Goal: Transaction & Acquisition: Purchase product/service

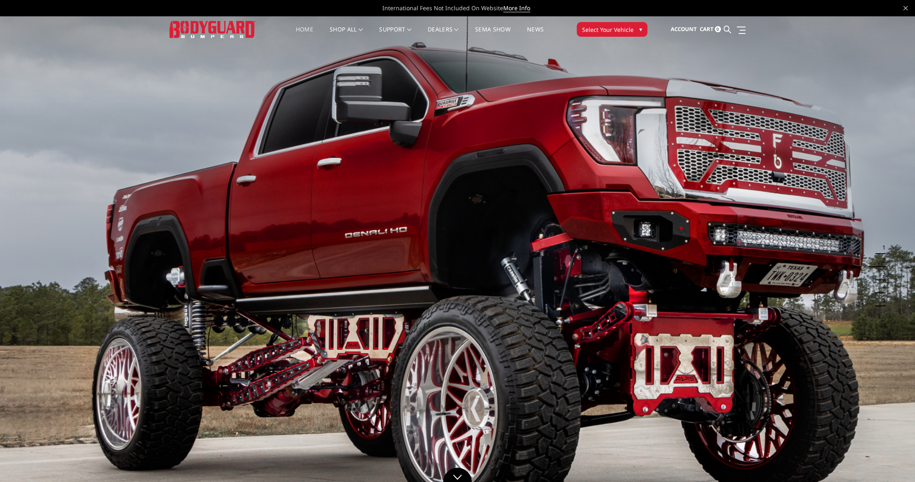
click at [615, 32] on span "Select Your Vehicle" at bounding box center [607, 29] width 51 height 9
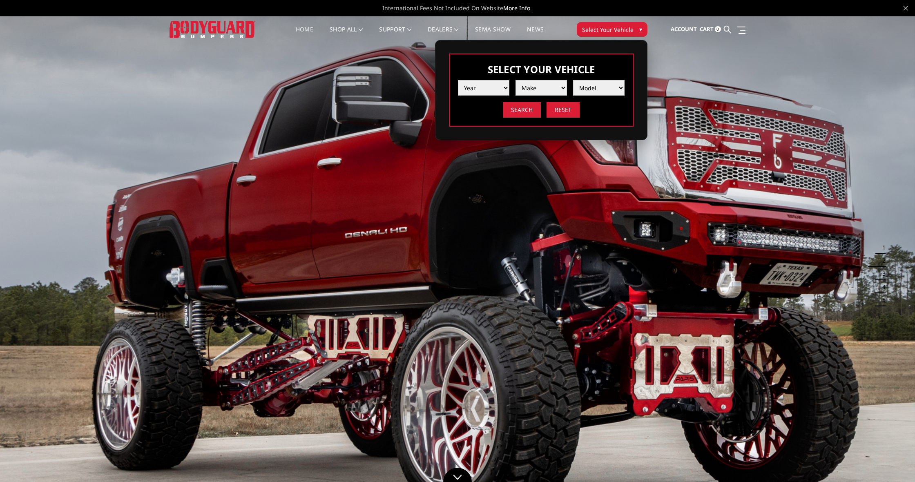
select select "yr_2012"
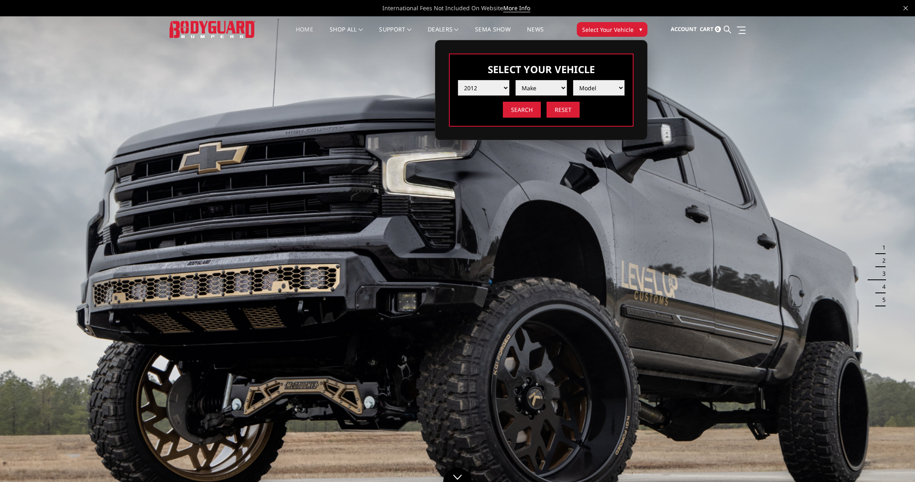
select select "mk_ram"
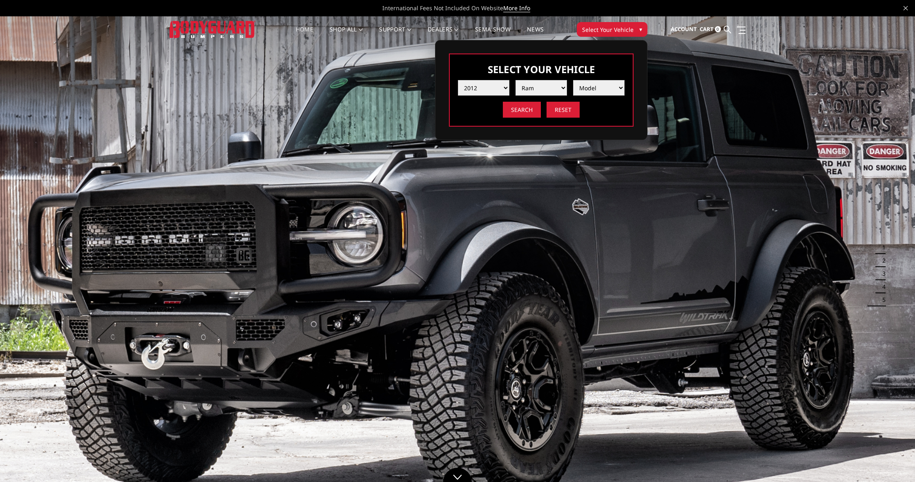
select select "md_2500-3500"
click at [524, 109] on input "Search" at bounding box center [522, 110] width 38 height 16
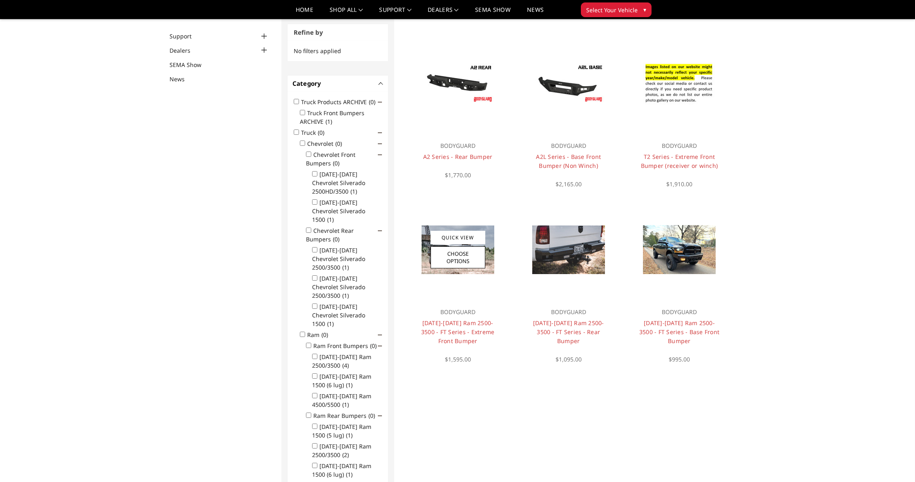
scroll to position [62, 0]
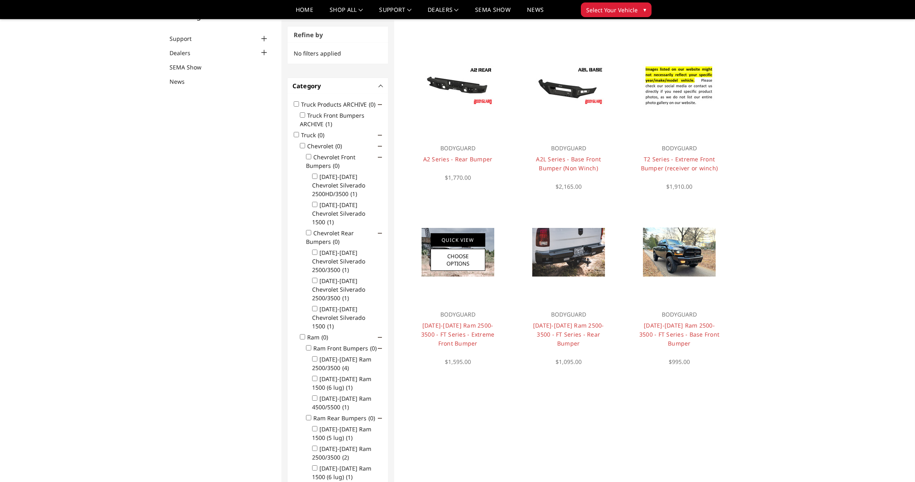
click at [457, 243] on link "Quick View" at bounding box center [457, 239] width 55 height 13
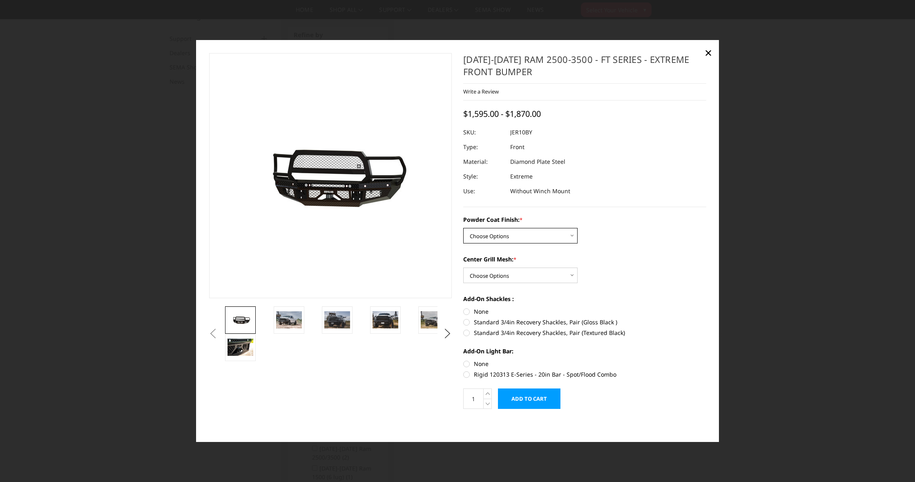
select select "3229"
select select "3232"
click at [333, 322] on img at bounding box center [337, 319] width 26 height 17
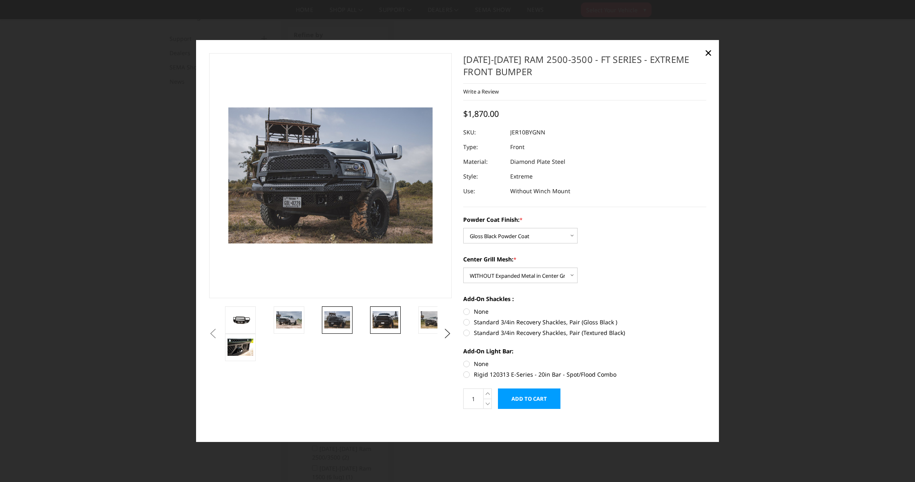
click at [384, 319] on img at bounding box center [385, 319] width 26 height 17
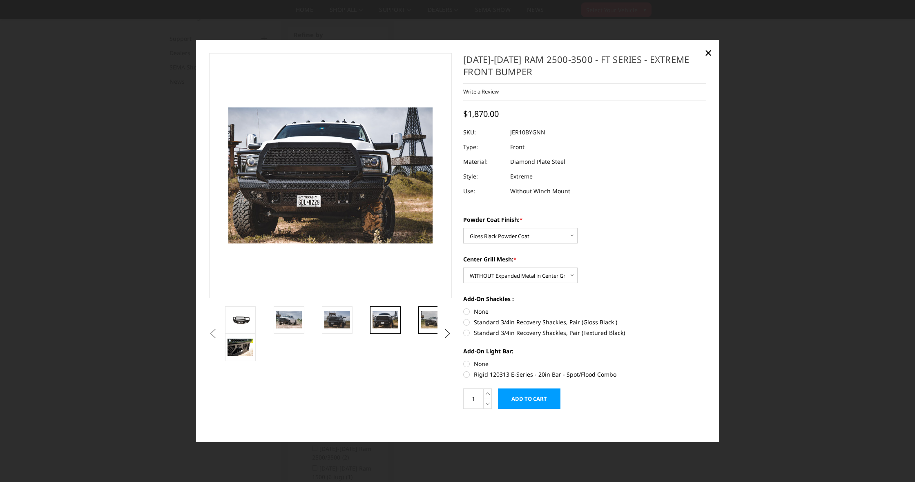
click at [425, 320] on img at bounding box center [434, 319] width 26 height 17
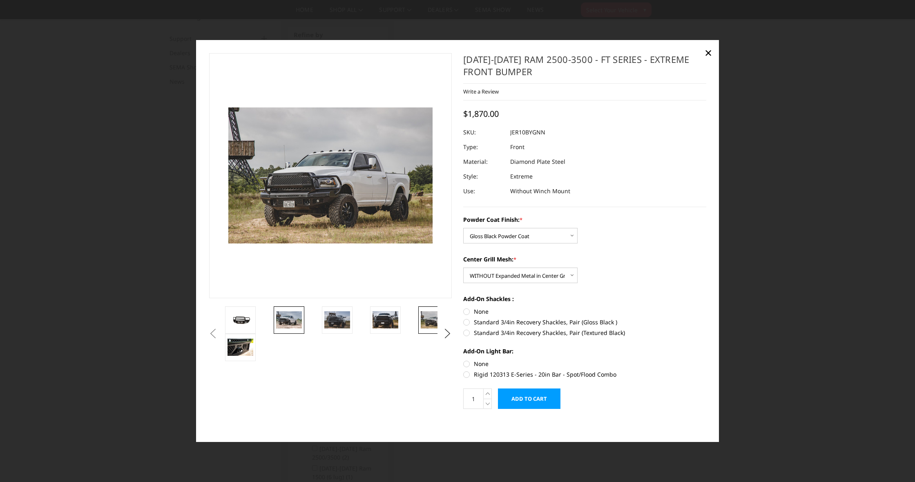
click at [293, 315] on img at bounding box center [289, 319] width 26 height 17
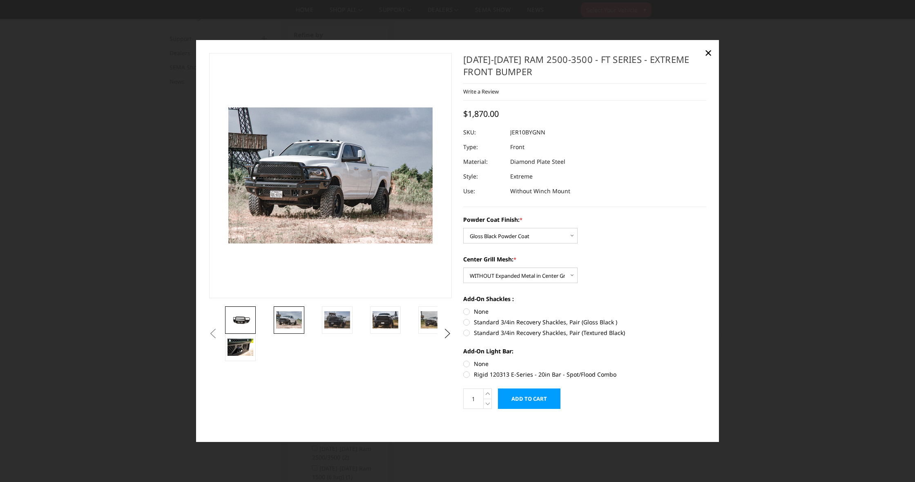
click at [239, 316] on img at bounding box center [240, 319] width 26 height 11
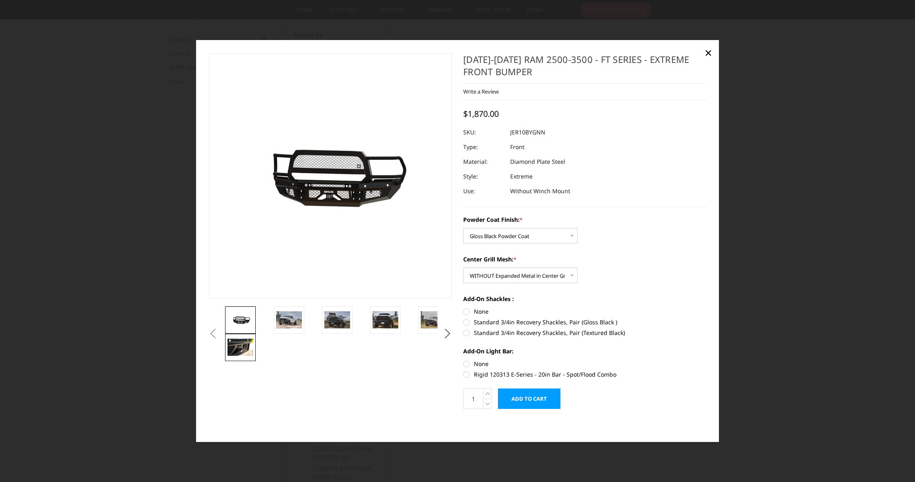
click at [236, 346] on img at bounding box center [240, 347] width 26 height 17
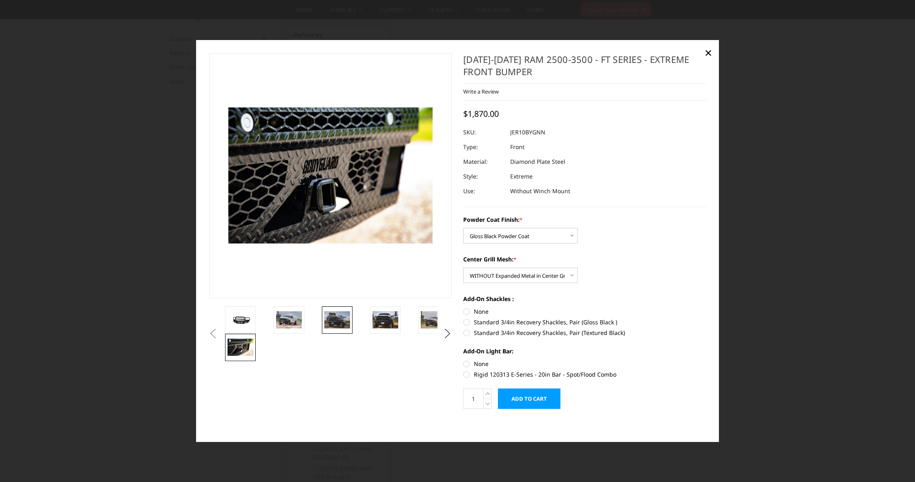
click at [328, 317] on img at bounding box center [337, 319] width 26 height 17
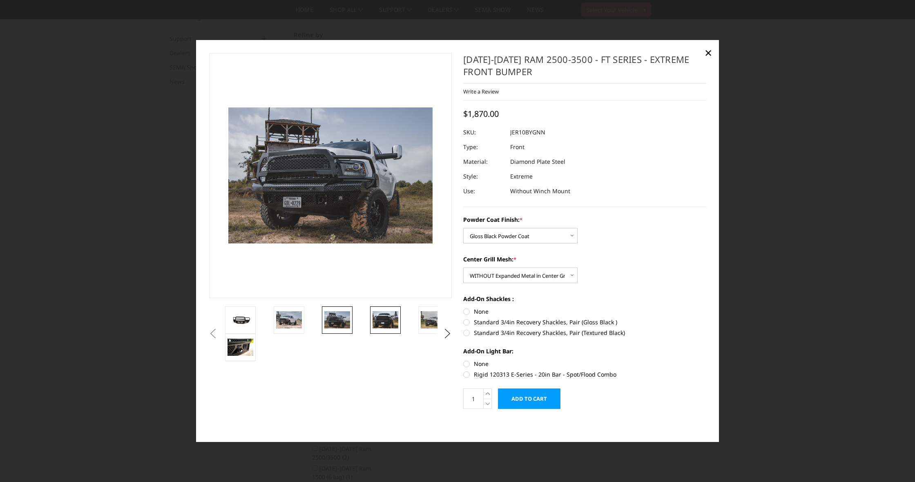
click at [389, 318] on img at bounding box center [385, 319] width 26 height 17
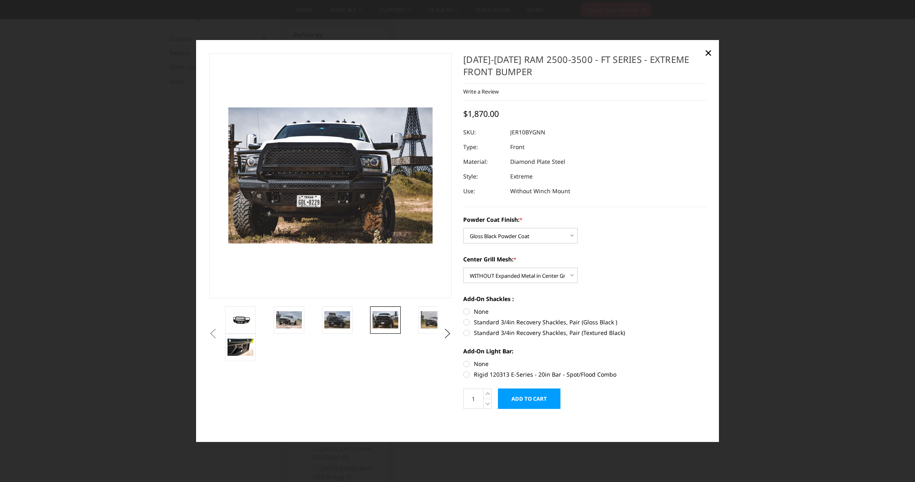
click at [468, 309] on label "None" at bounding box center [584, 311] width 243 height 9
click at [464, 308] on input "None" at bounding box center [463, 307] width 0 height 0
radio input "true"
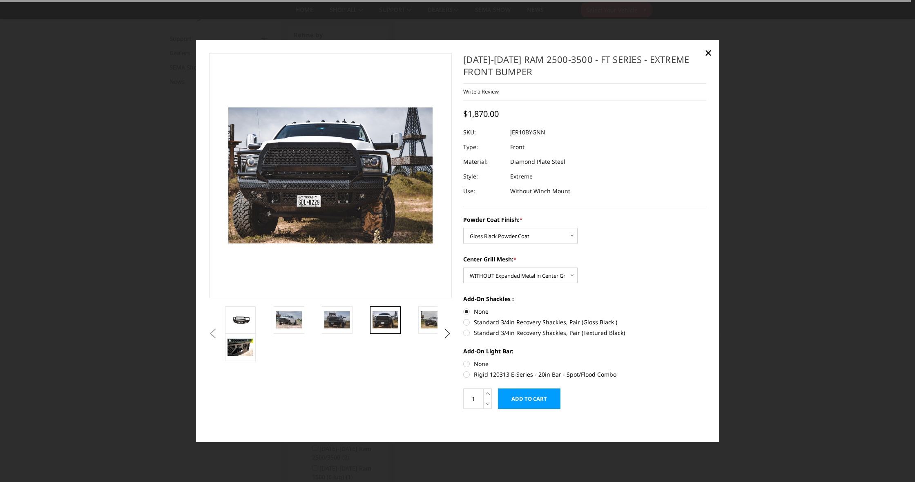
click at [467, 363] on label "None" at bounding box center [584, 363] width 243 height 9
click at [464, 360] on input "None" at bounding box center [463, 359] width 0 height 0
radio input "true"
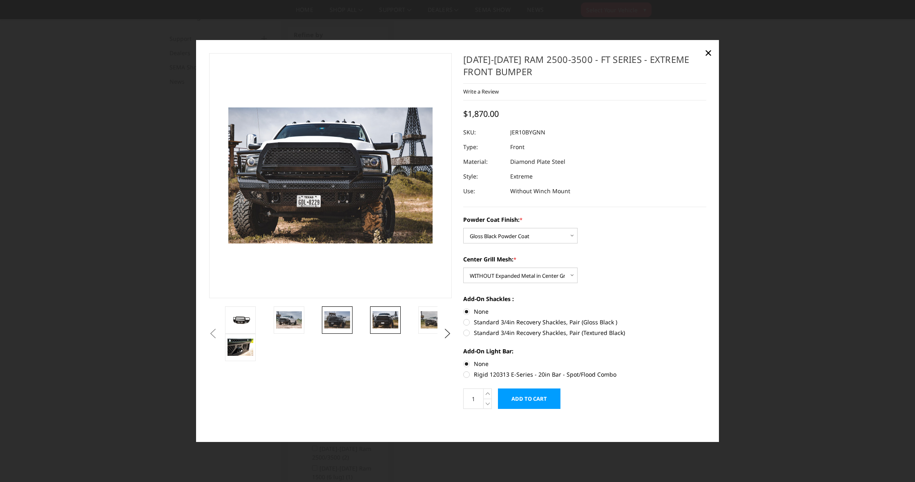
click at [339, 326] on img at bounding box center [337, 319] width 26 height 17
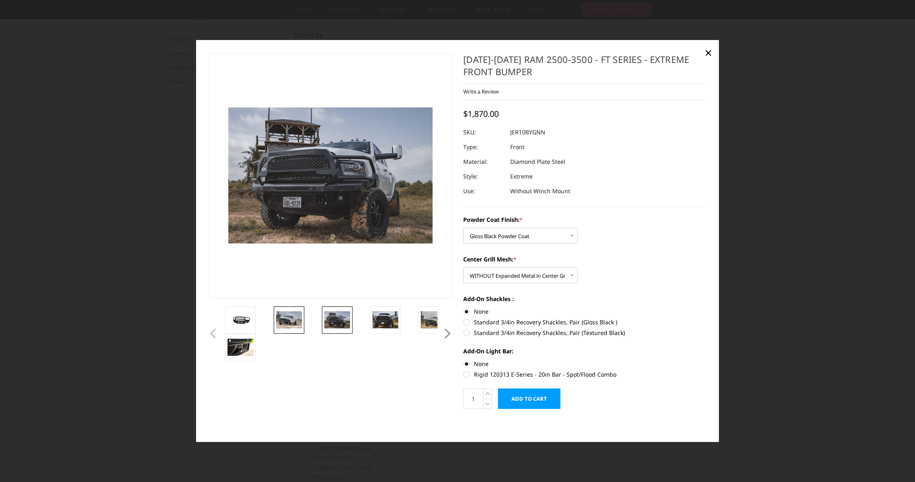
click at [294, 319] on img at bounding box center [289, 319] width 26 height 17
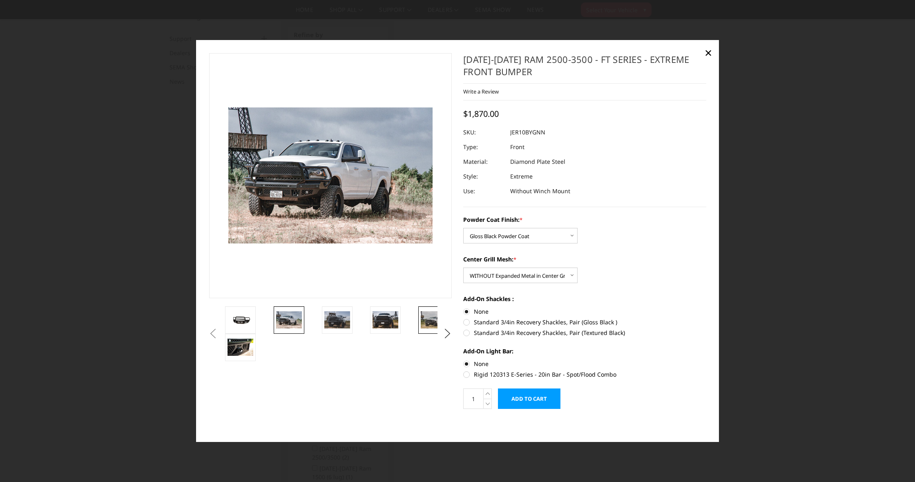
click at [431, 315] on img at bounding box center [434, 319] width 26 height 17
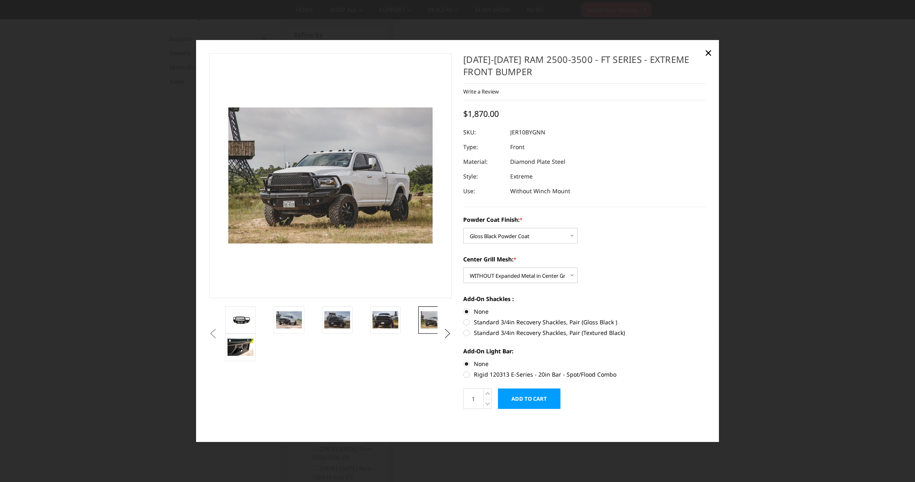
click at [452, 332] on button "Next" at bounding box center [447, 334] width 12 height 12
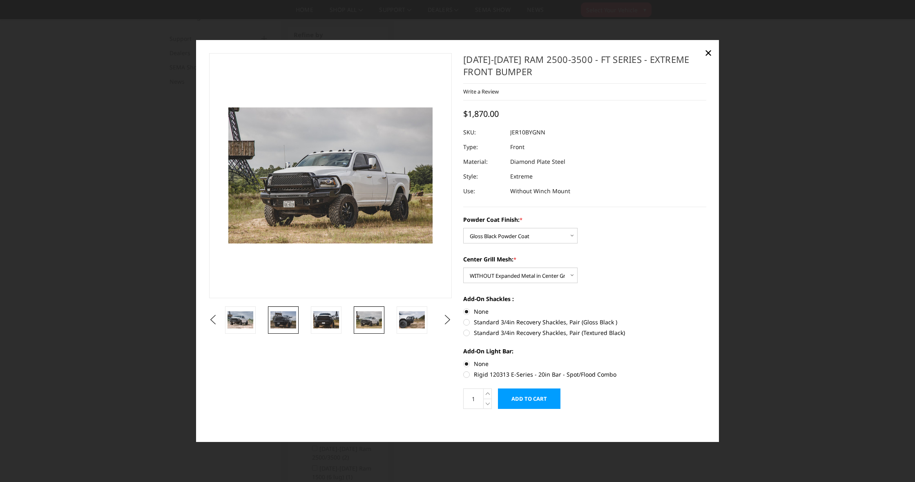
click at [287, 318] on img at bounding box center [283, 319] width 26 height 17
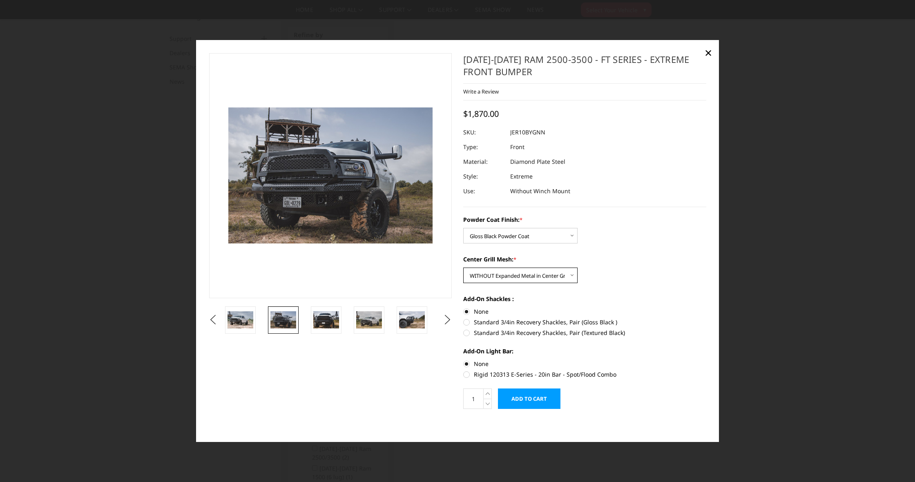
select select "3231"
click at [242, 317] on img at bounding box center [246, 319] width 26 height 17
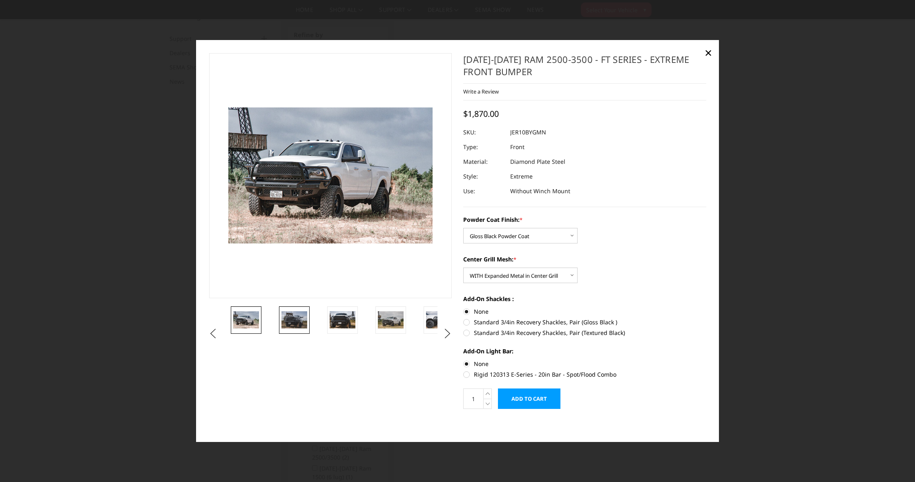
click at [289, 322] on img at bounding box center [294, 319] width 26 height 17
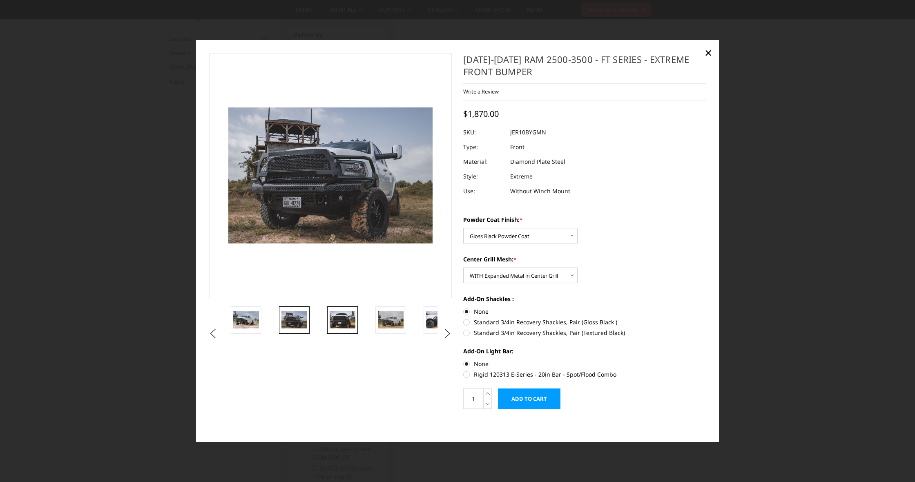
click at [333, 322] on img at bounding box center [343, 319] width 26 height 17
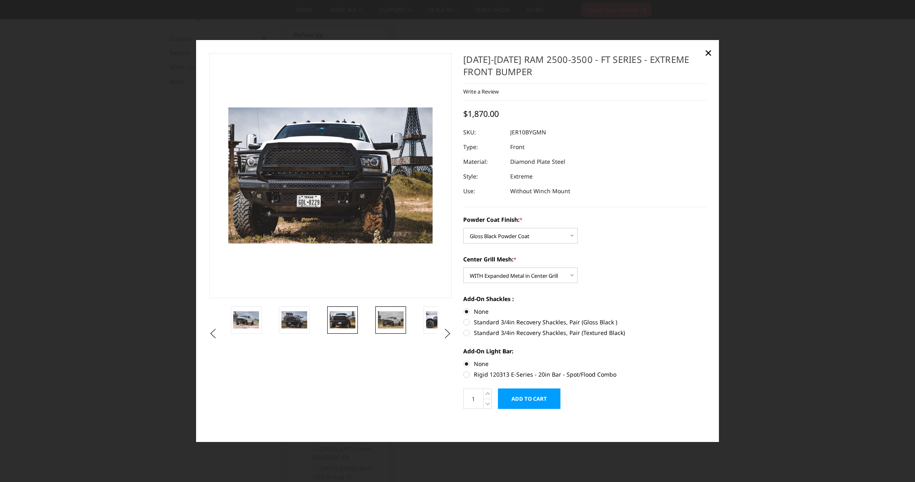
click at [387, 322] on img at bounding box center [391, 319] width 26 height 17
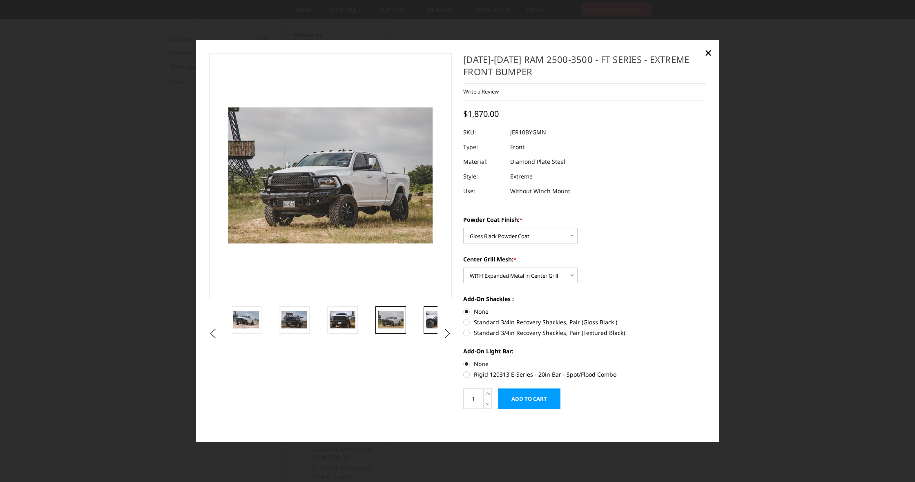
click at [424, 320] on link at bounding box center [439, 319] width 31 height 27
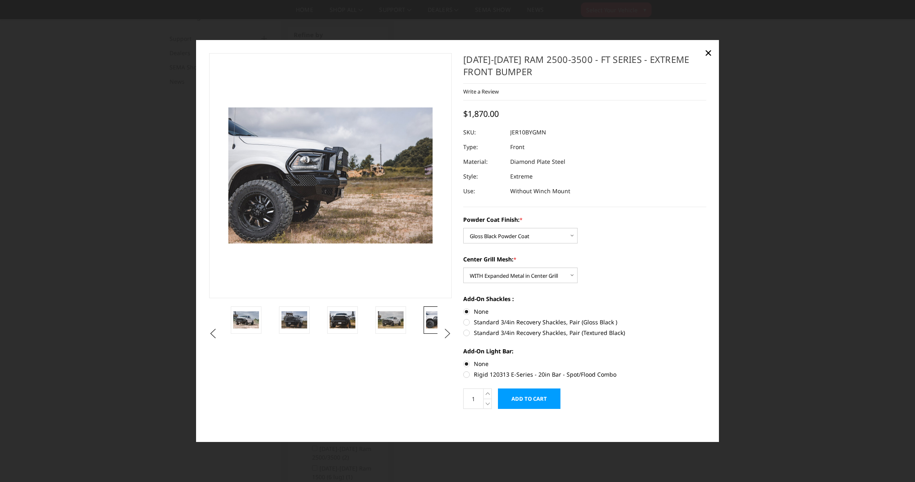
click at [446, 331] on button "Next" at bounding box center [447, 334] width 12 height 12
click at [403, 320] on img at bounding box center [412, 319] width 26 height 17
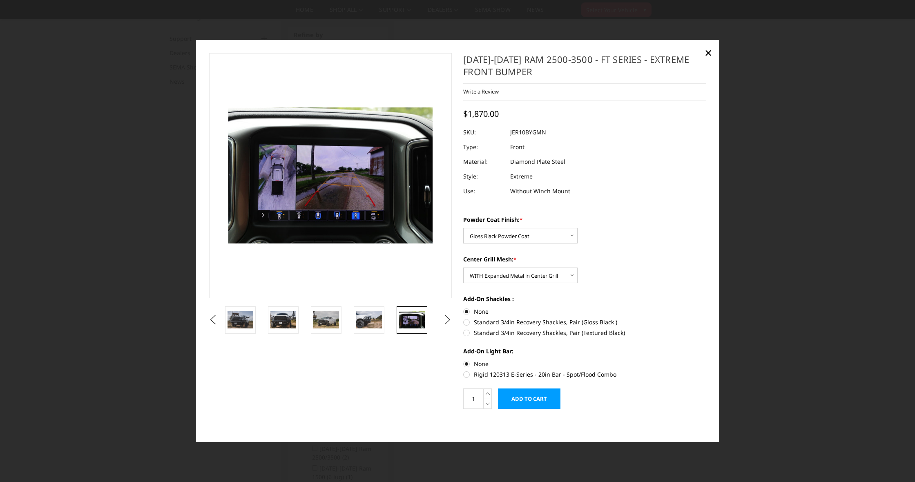
click at [448, 321] on button "Next" at bounding box center [447, 320] width 12 height 12
click at [415, 320] on img at bounding box center [412, 319] width 26 height 17
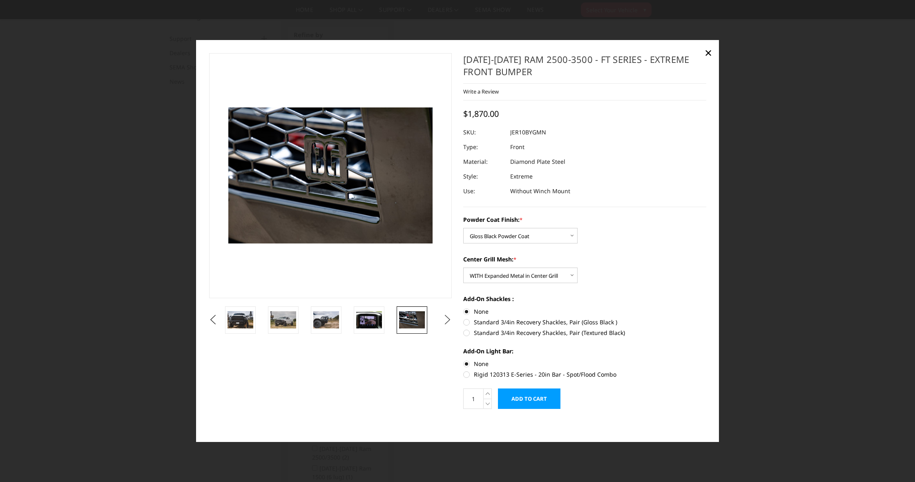
click at [449, 319] on button "Next" at bounding box center [447, 320] width 12 height 12
click at [415, 319] on img at bounding box center [412, 319] width 26 height 17
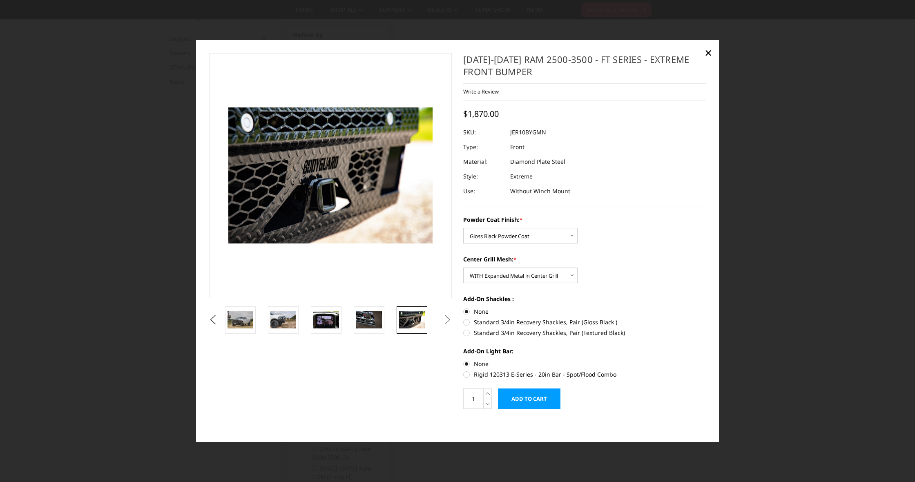
click at [453, 319] on button "Next" at bounding box center [447, 320] width 12 height 12
click at [379, 318] on img at bounding box center [369, 319] width 26 height 17
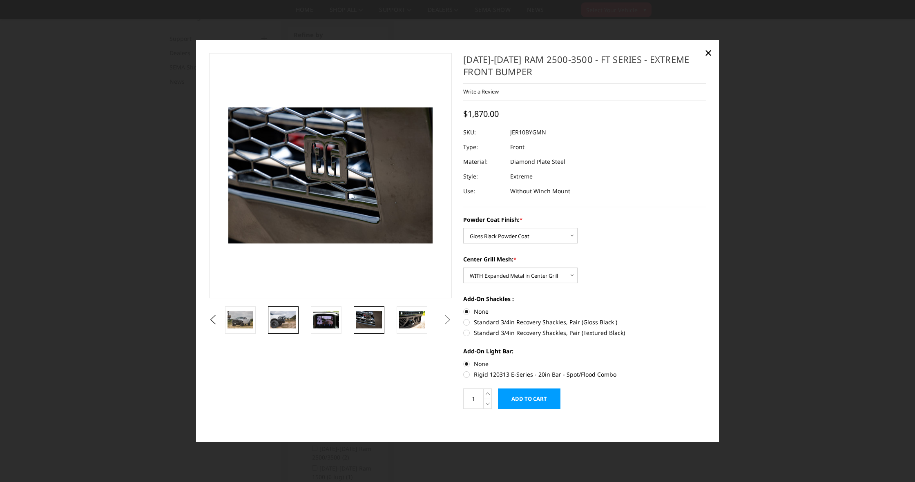
drag, startPoint x: 290, startPoint y: 318, endPoint x: 281, endPoint y: 319, distance: 9.0
click at [290, 318] on img at bounding box center [283, 319] width 26 height 17
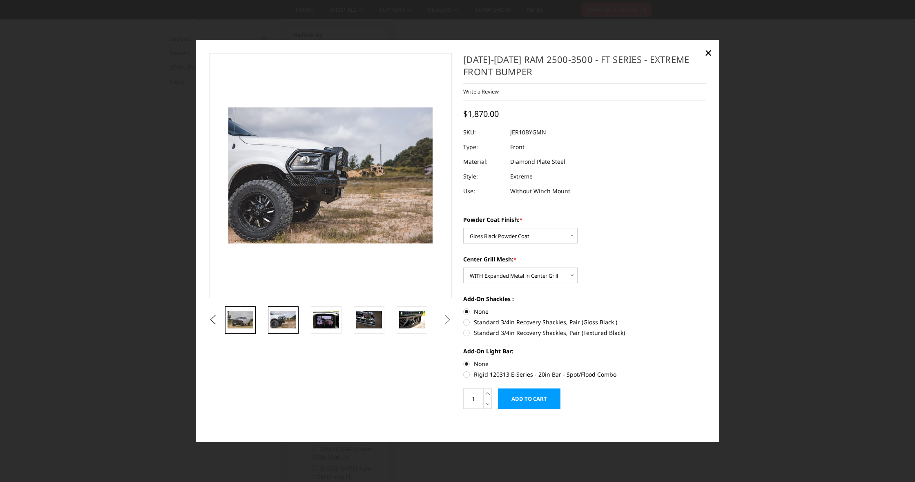
click at [247, 318] on img at bounding box center [240, 319] width 26 height 17
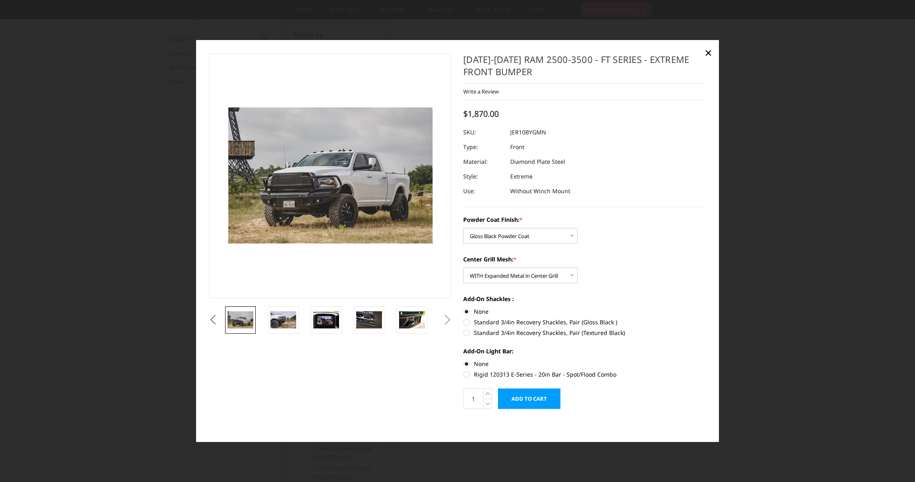
click at [216, 320] on button "Previous" at bounding box center [213, 320] width 12 height 12
click at [248, 318] on img at bounding box center [240, 319] width 26 height 17
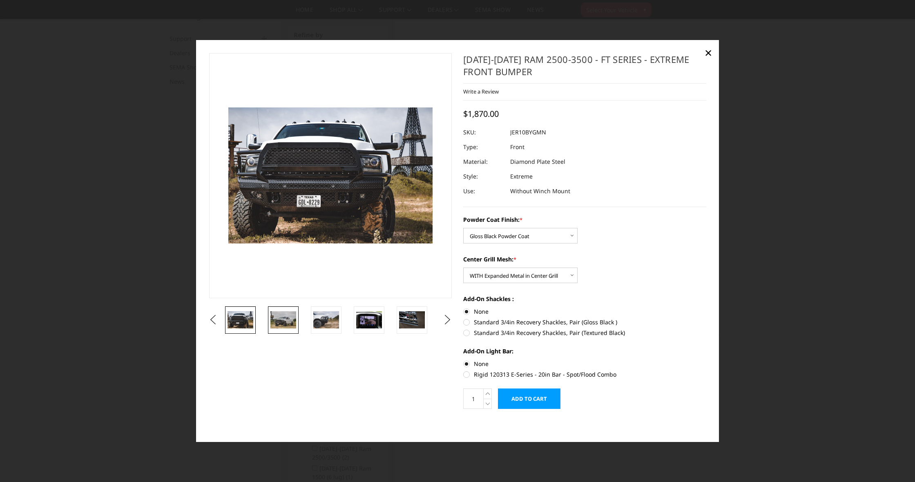
click at [279, 316] on img at bounding box center [283, 319] width 26 height 17
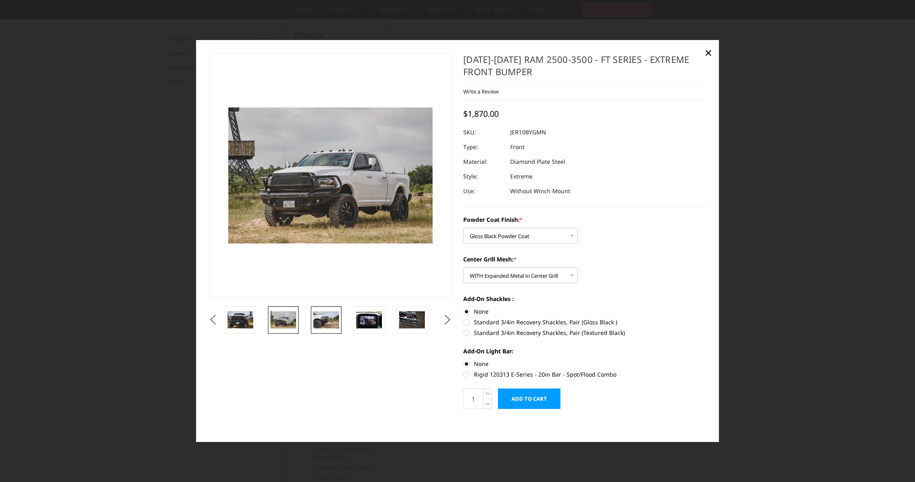
click at [329, 325] on img at bounding box center [326, 319] width 26 height 17
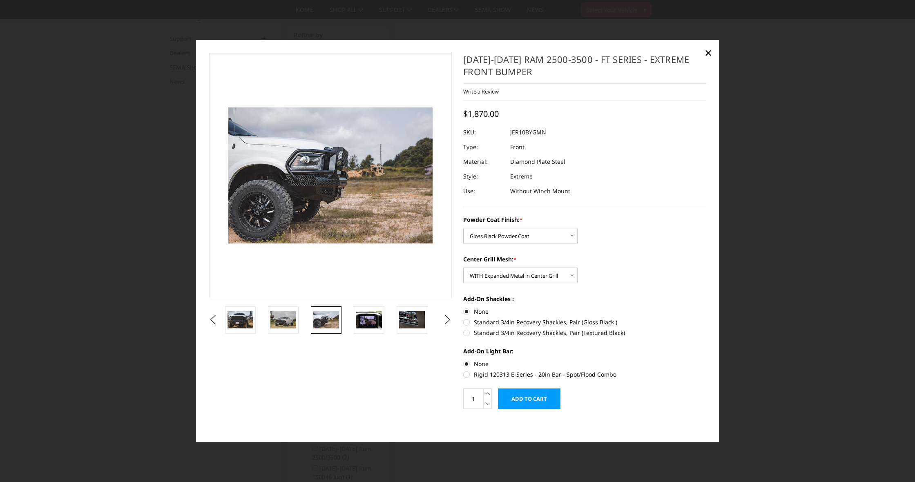
click at [534, 395] on input "Add to Cart" at bounding box center [529, 398] width 62 height 20
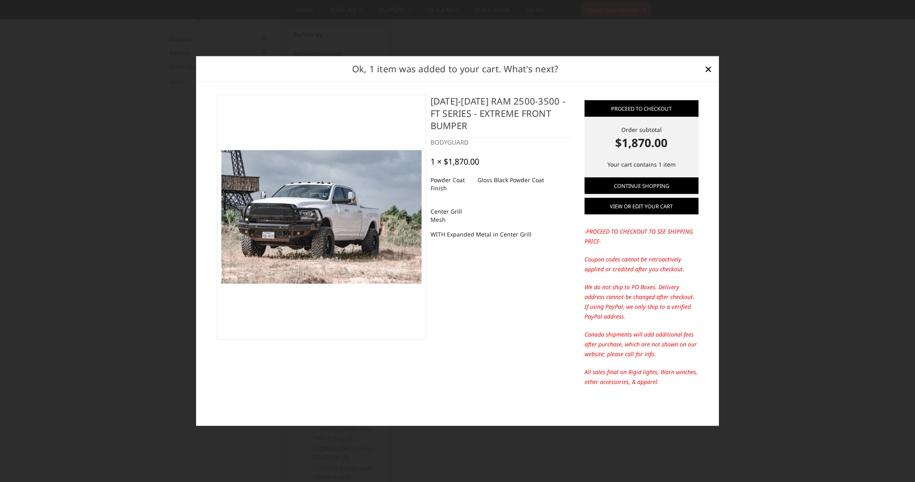
click at [633, 209] on link "View or edit your cart" at bounding box center [641, 206] width 114 height 16
